Goal: Check status: Check status

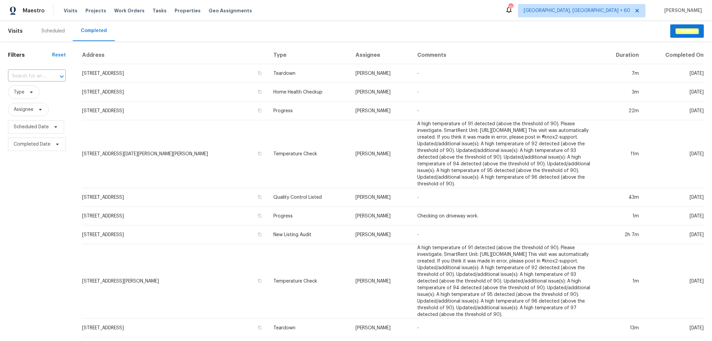
click at [27, 72] on input "text" at bounding box center [27, 76] width 39 height 10
paste input "[STREET_ADDRESS][PERSON_NAME]"
type input "[STREET_ADDRESS][PERSON_NAME]"
click at [35, 91] on li "[STREET_ADDRESS][PERSON_NAME]" at bounding box center [36, 94] width 57 height 18
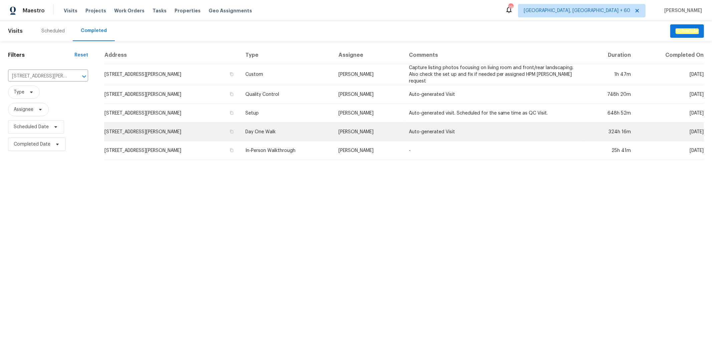
click at [291, 132] on td "Day One Walk" at bounding box center [287, 132] width 94 height 19
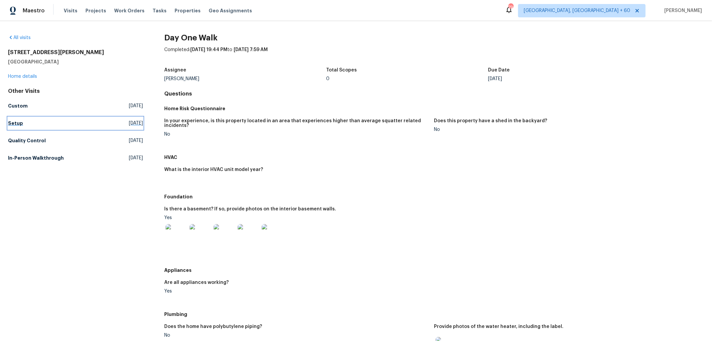
click at [21, 125] on h5 "Setup" at bounding box center [15, 123] width 15 height 7
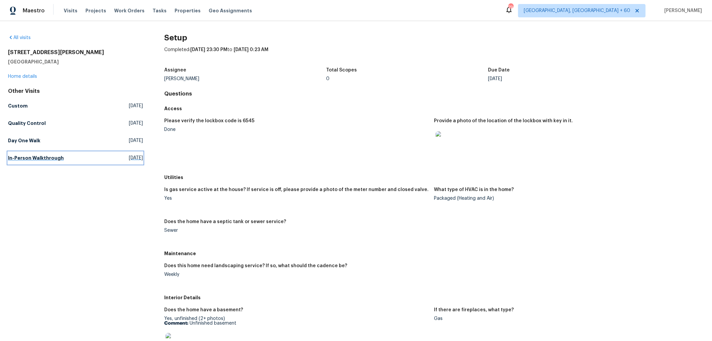
click at [49, 161] on link "In-Person Walkthrough [DATE]" at bounding box center [75, 158] width 135 height 12
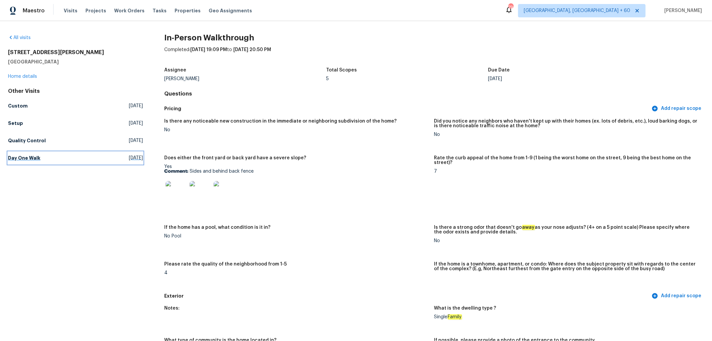
click at [26, 155] on h5 "Day One Walk" at bounding box center [24, 158] width 32 height 7
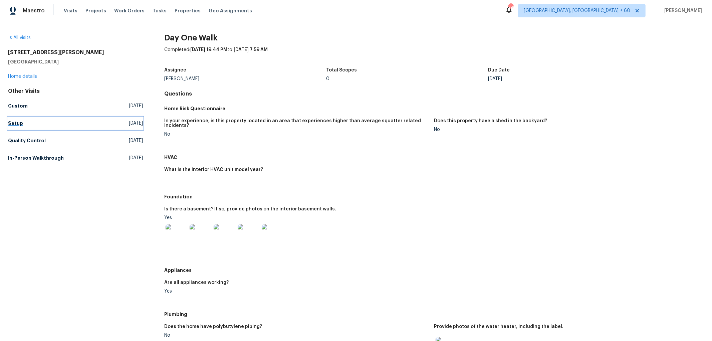
click at [20, 124] on h5 "Setup" at bounding box center [15, 123] width 15 height 7
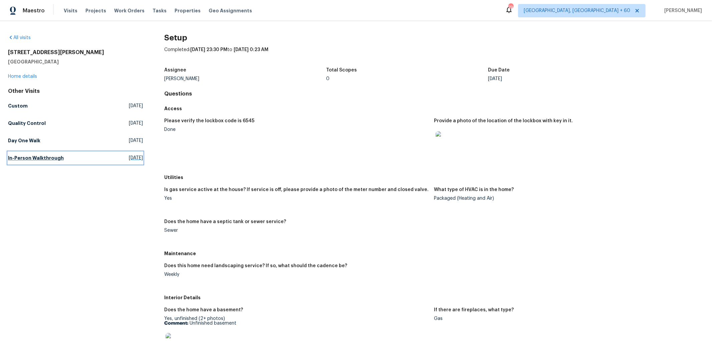
click at [31, 156] on h5 "In-Person Walkthrough" at bounding box center [36, 158] width 56 height 7
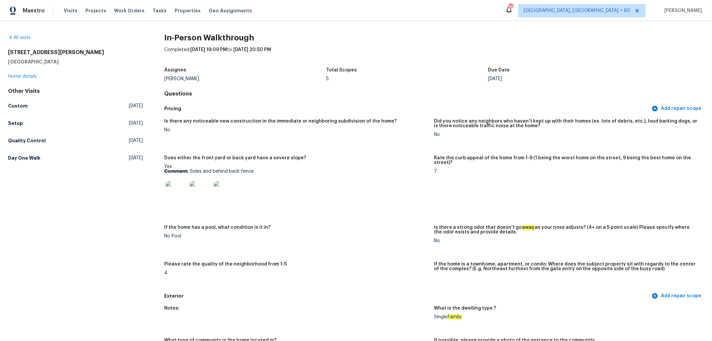
click at [335, 198] on div at bounding box center [296, 191] width 264 height 29
click at [22, 122] on link "Setup [DATE]" at bounding box center [75, 123] width 135 height 12
